Goal: Check status: Check status

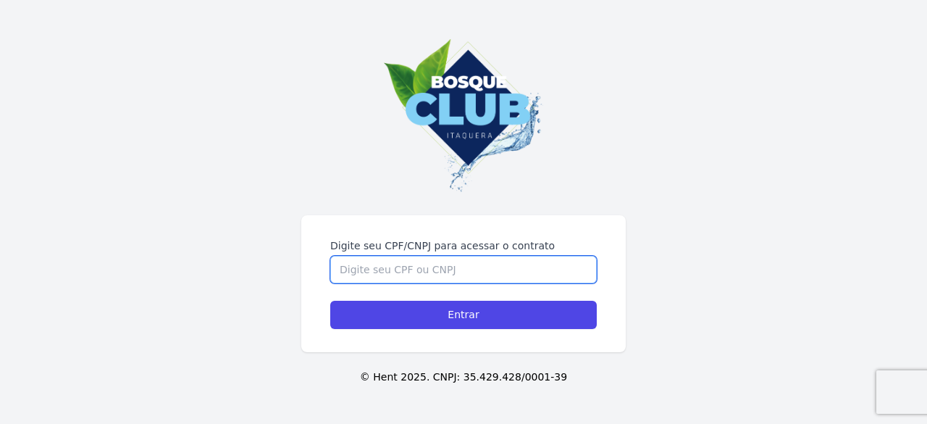
click at [417, 265] on input "Digite seu CPF/CNPJ para acessar o contrato" at bounding box center [463, 270] width 267 height 28
type input "39972175804"
click at [330, 301] on input "Entrar" at bounding box center [463, 315] width 267 height 28
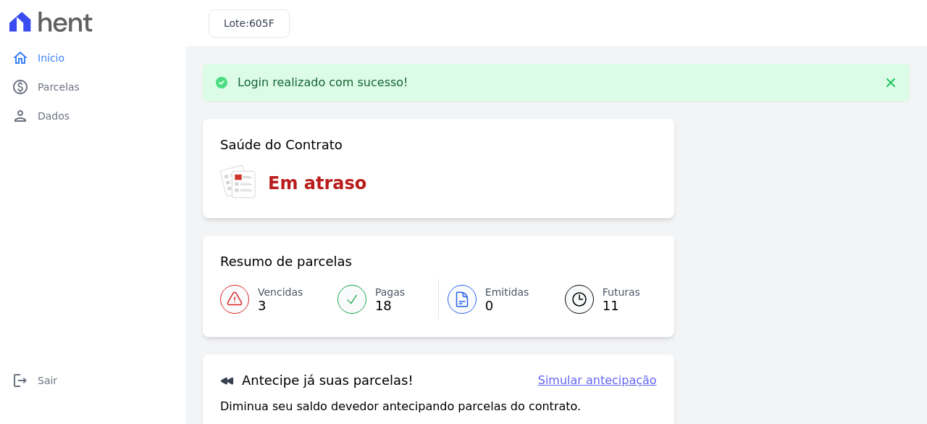
click at [265, 298] on span "Vencidas" at bounding box center [280, 292] width 45 height 15
